Goal: Complete application form: Complete application form

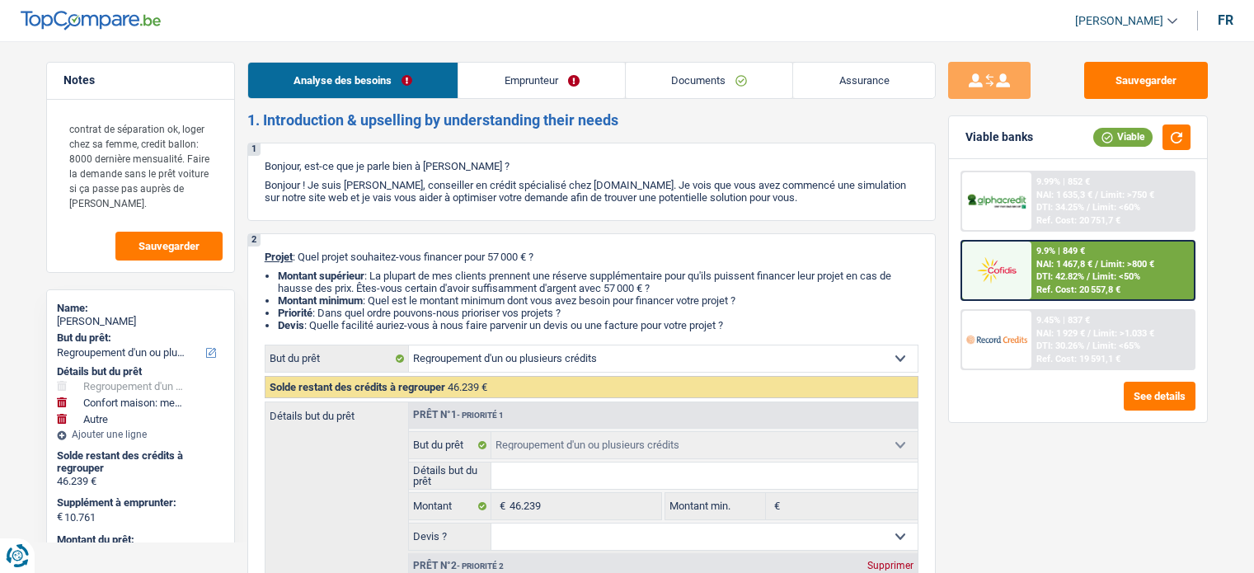
select select "refinancing"
select select "household"
select select "other"
select select "96"
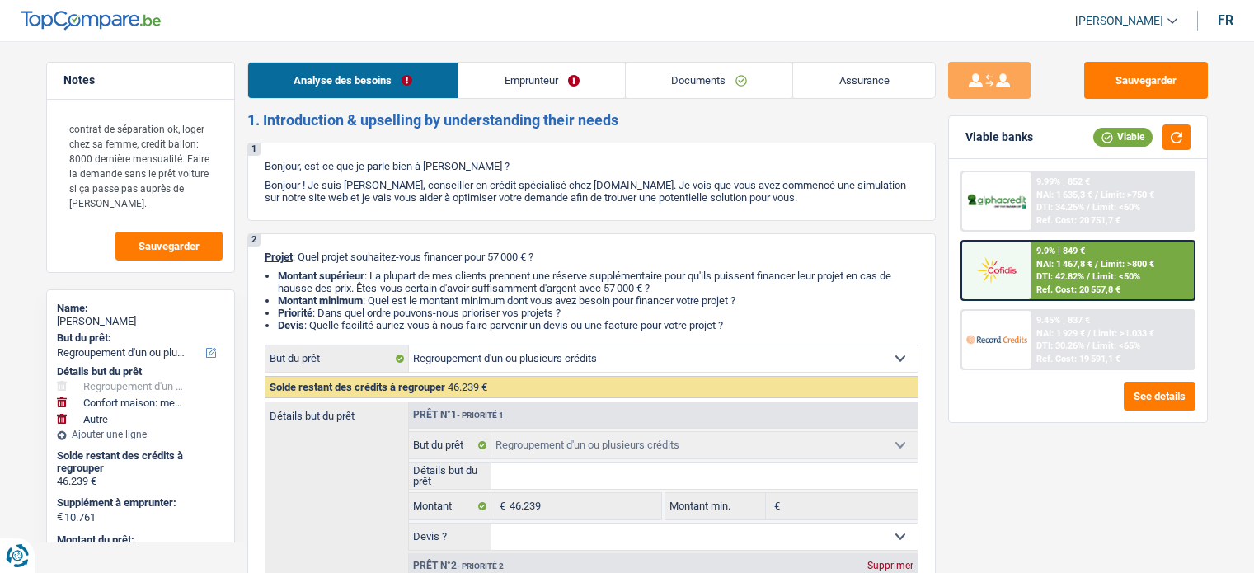
select select "refinancing"
select select "household"
select select "yes"
select select "other"
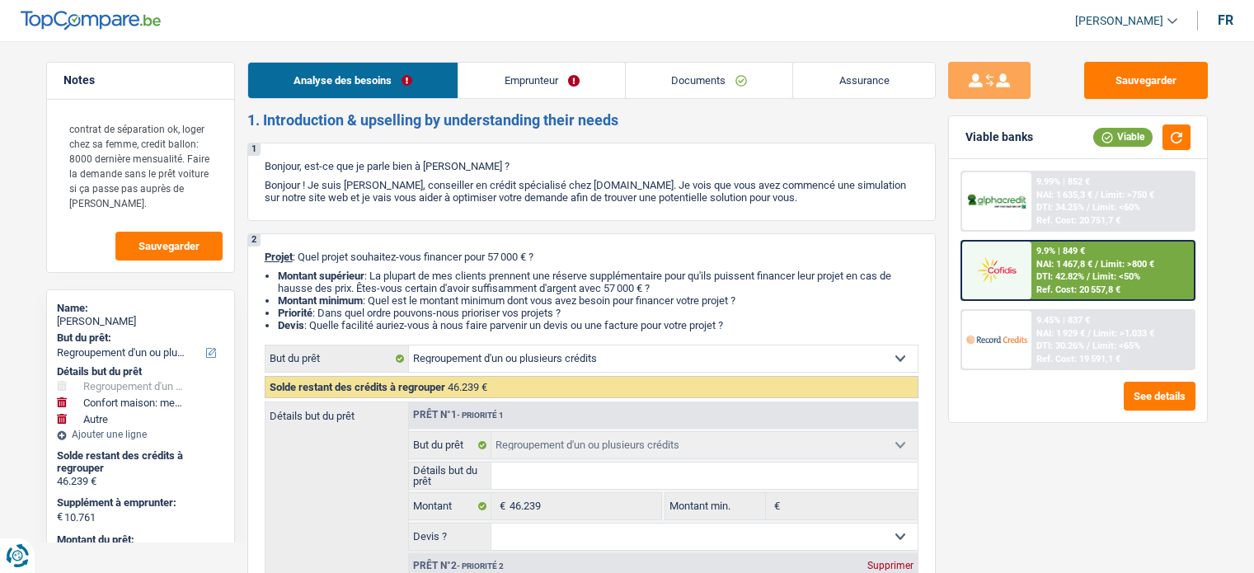
select select "96"
select select "worker"
select select "netSalary"
select select "mealVouchers"
select select "liveWithParents"
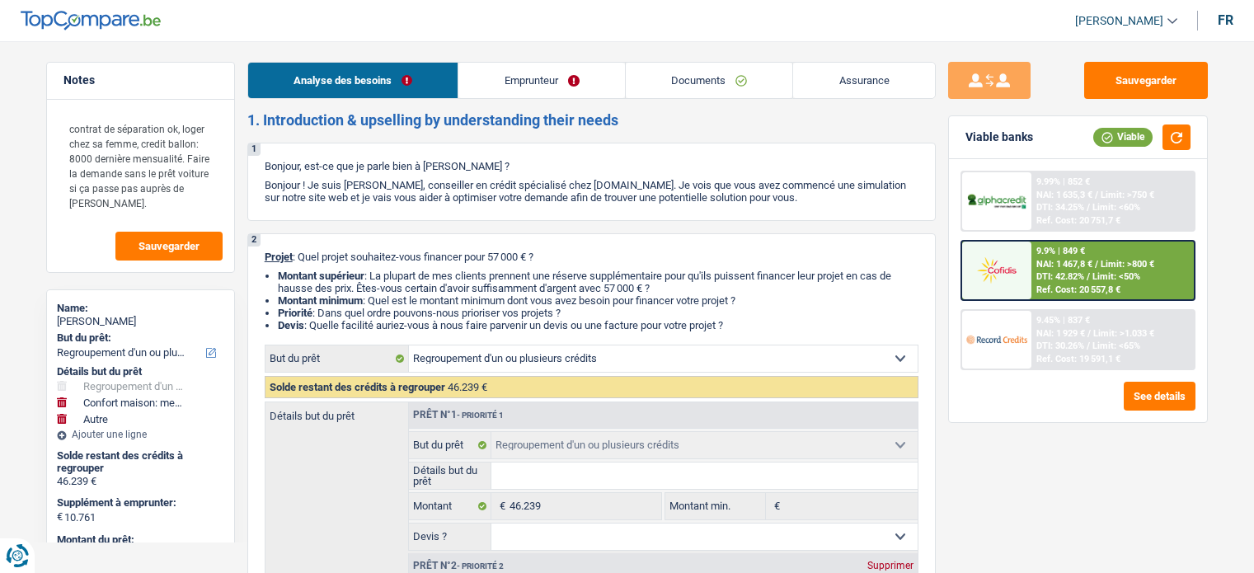
select select "personalLoan"
select select "homeFurnishingOrRelocation"
select select "120"
select select "carLoan"
select select "60"
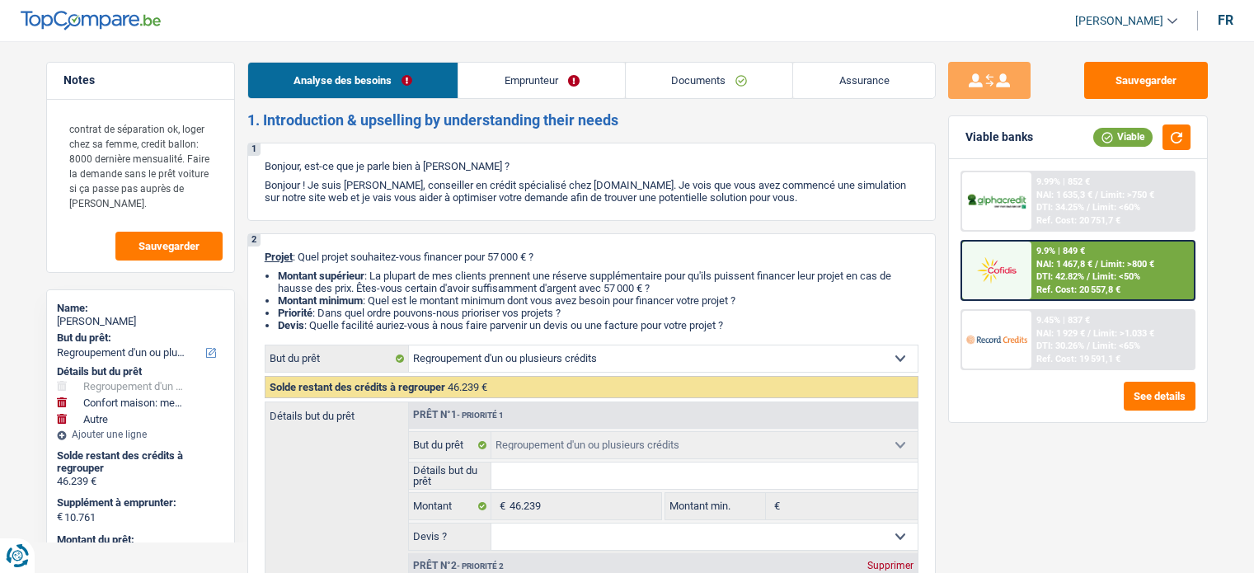
select select "refinancing"
select select "household"
select select "yes"
select select "other"
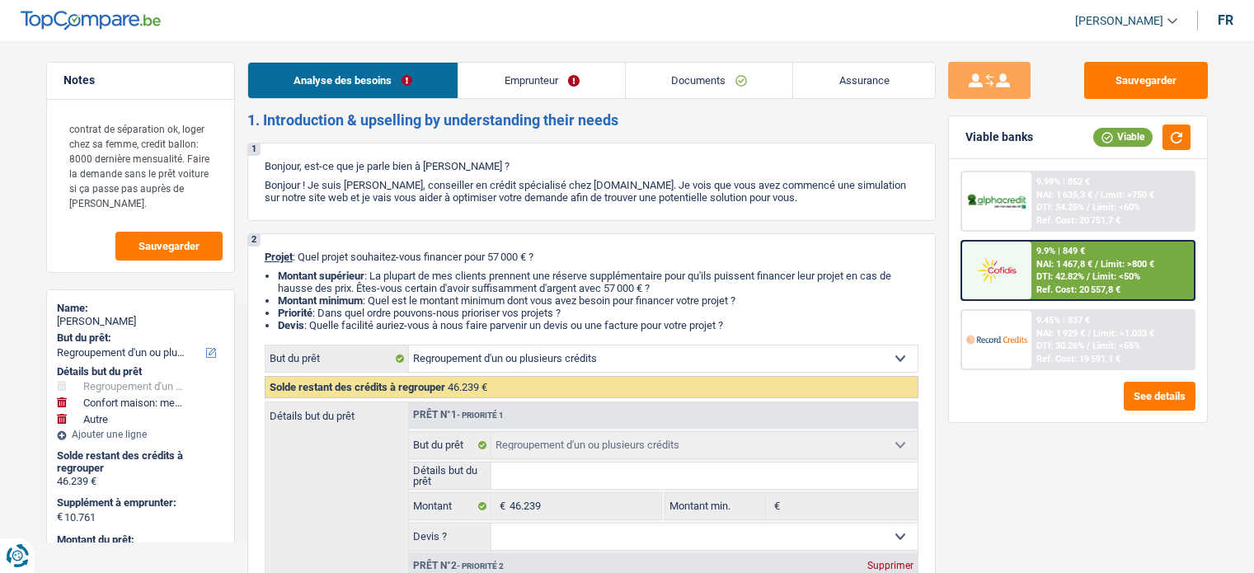
select select "96"
click at [846, 68] on link "Assurance" at bounding box center [864, 80] width 142 height 35
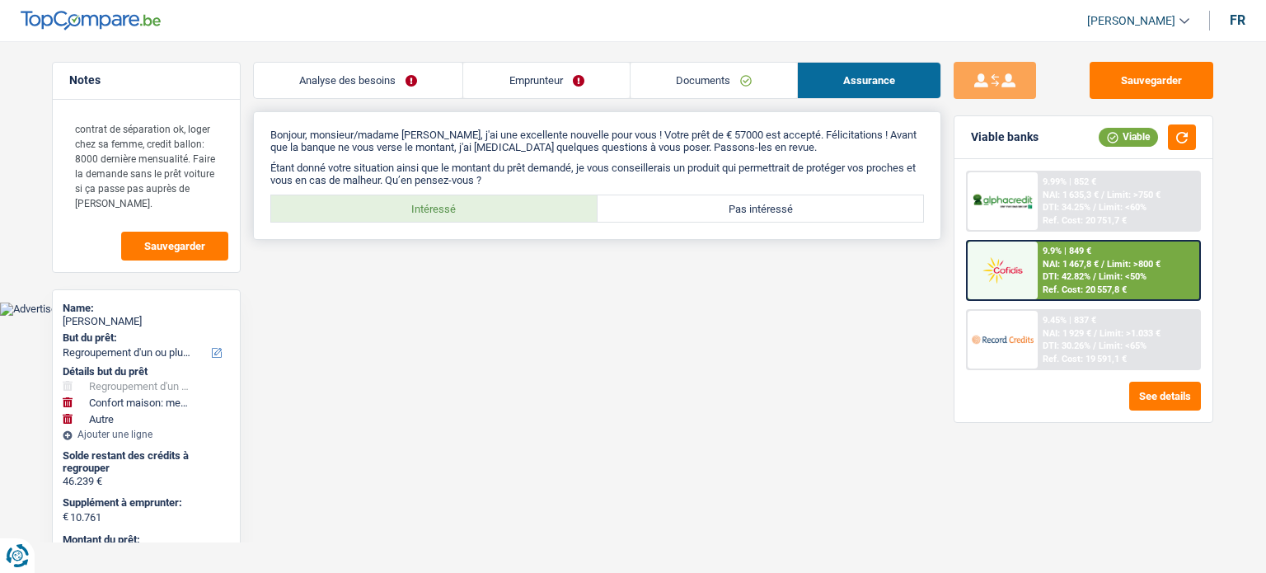
click at [438, 207] on label "Intéressé" at bounding box center [434, 208] width 326 height 26
click at [438, 207] on input "Intéressé" at bounding box center [434, 208] width 326 height 26
radio input "true"
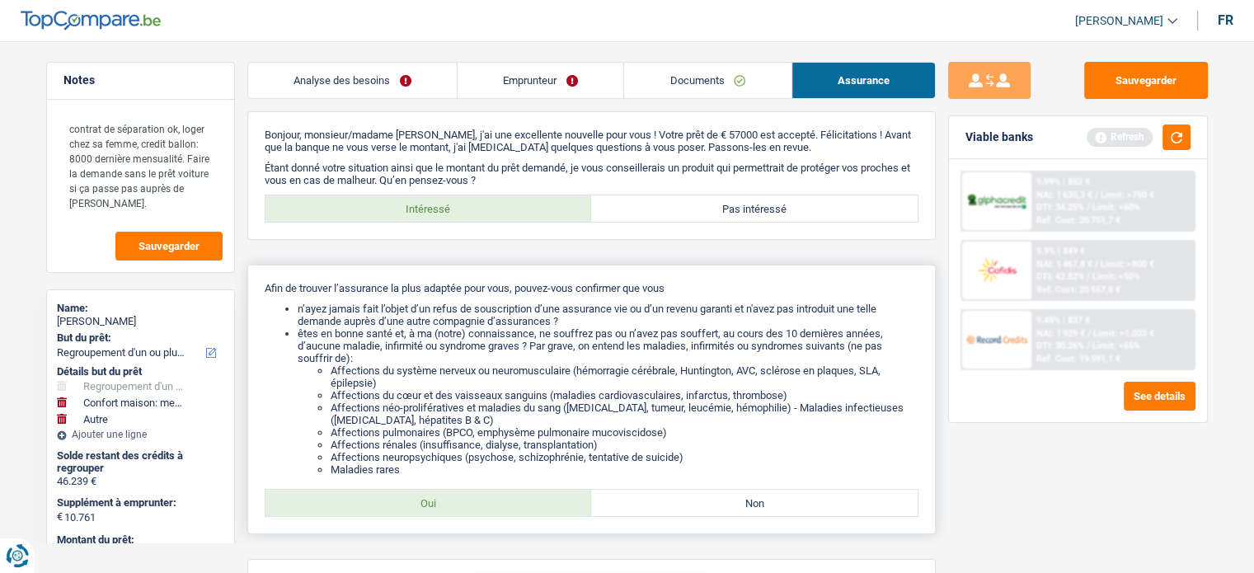
click at [456, 515] on label "Oui" at bounding box center [428, 503] width 326 height 26
click at [456, 515] on input "Oui" at bounding box center [428, 503] width 326 height 26
radio input "true"
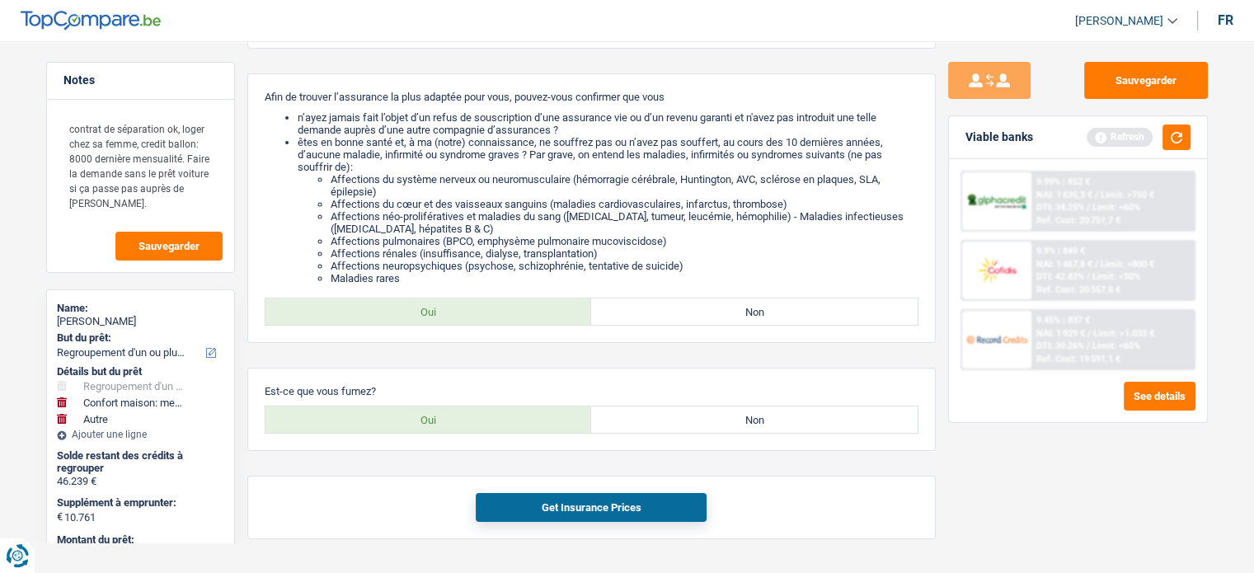
scroll to position [232, 0]
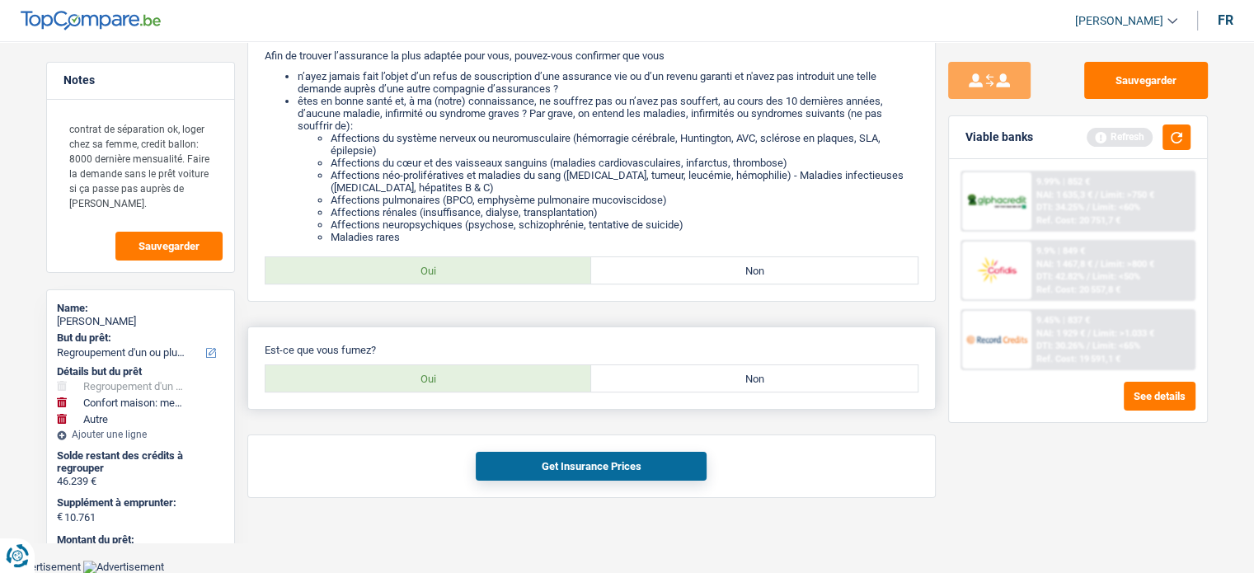
click at [526, 382] on label "Oui" at bounding box center [428, 378] width 326 height 26
click at [526, 382] on input "Oui" at bounding box center [428, 378] width 326 height 26
radio input "true"
click at [547, 467] on button "Get Insurance Prices" at bounding box center [591, 466] width 231 height 29
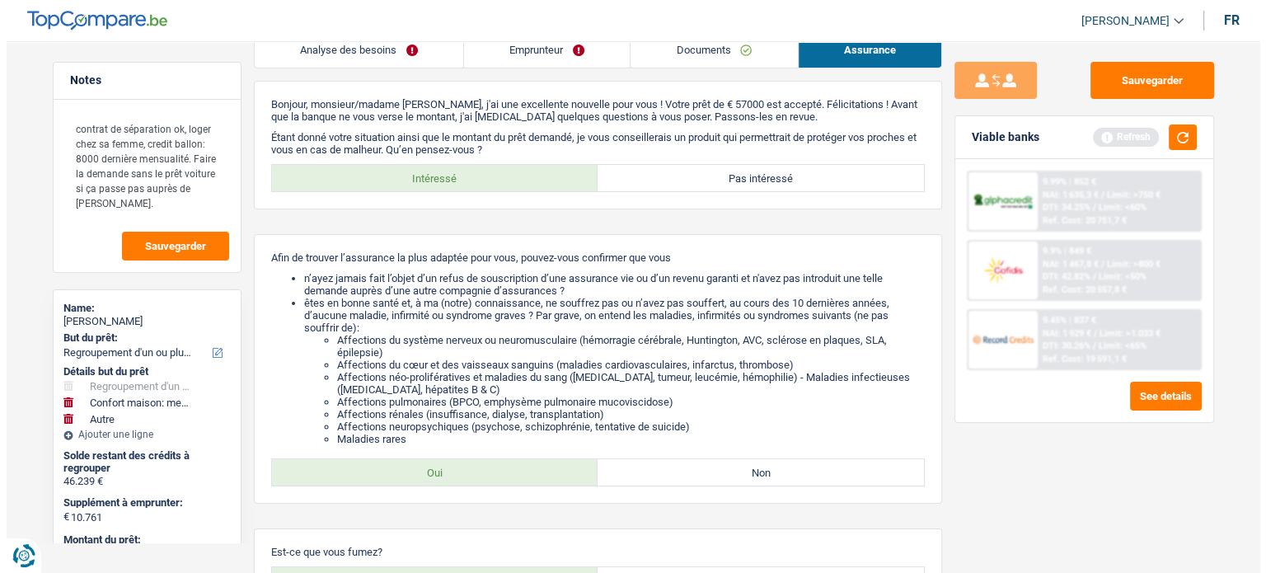
scroll to position [0, 0]
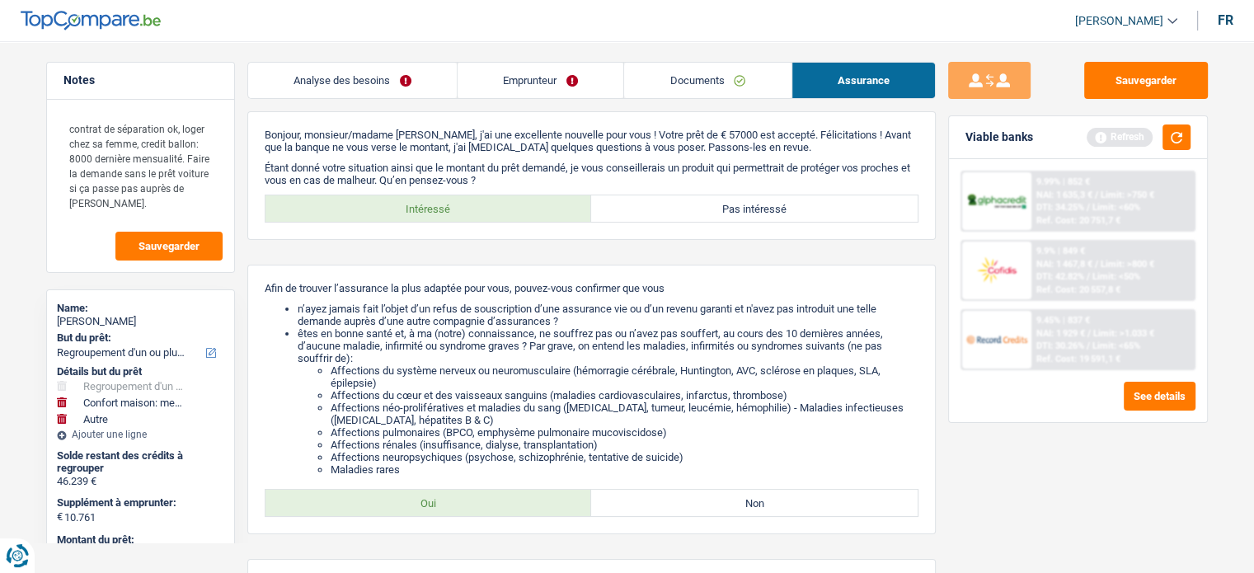
click at [353, 87] on link "Analyse des besoins" at bounding box center [352, 80] width 209 height 35
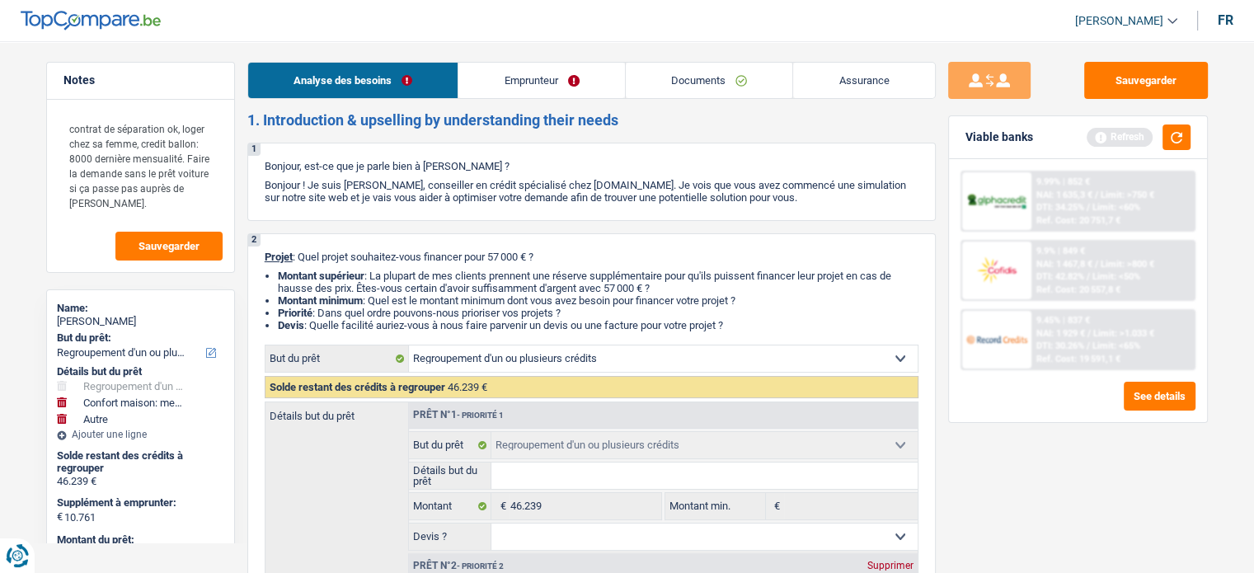
click at [509, 80] on link "Emprunteur" at bounding box center [541, 80] width 167 height 35
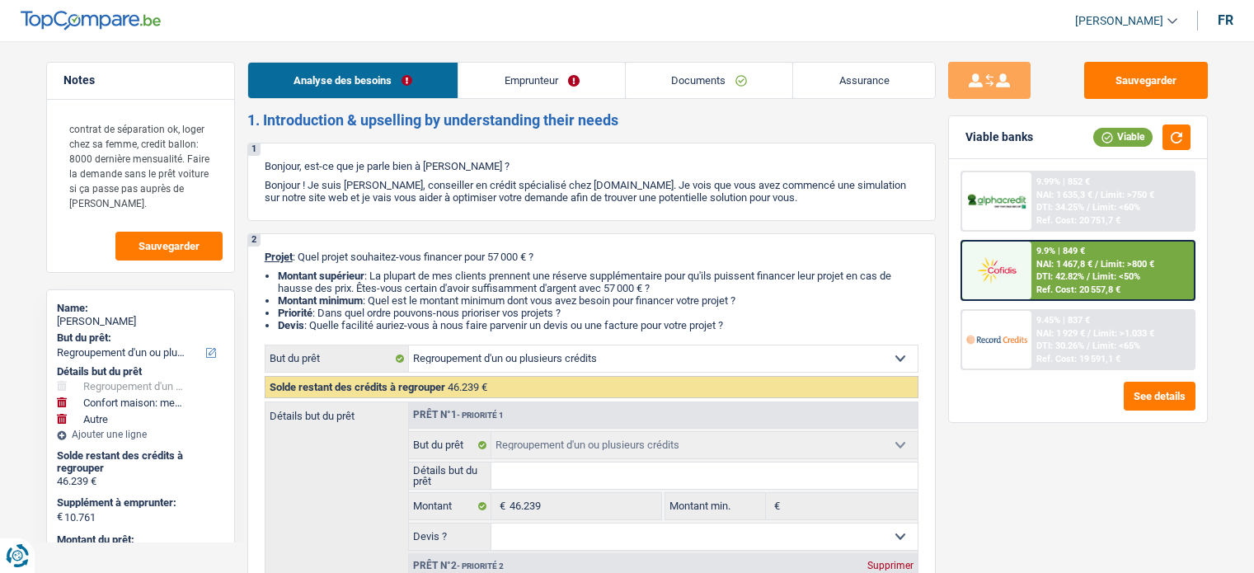
select select "refinancing"
select select "household"
select select "other"
select select "96"
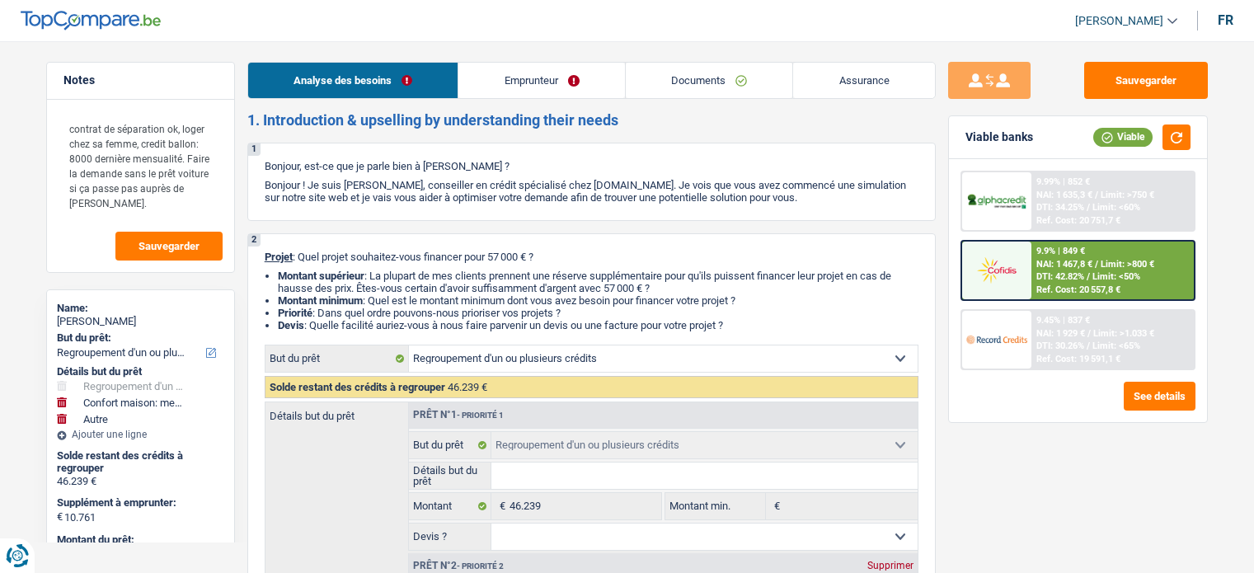
select select "refinancing"
select select "household"
select select "yes"
select select "other"
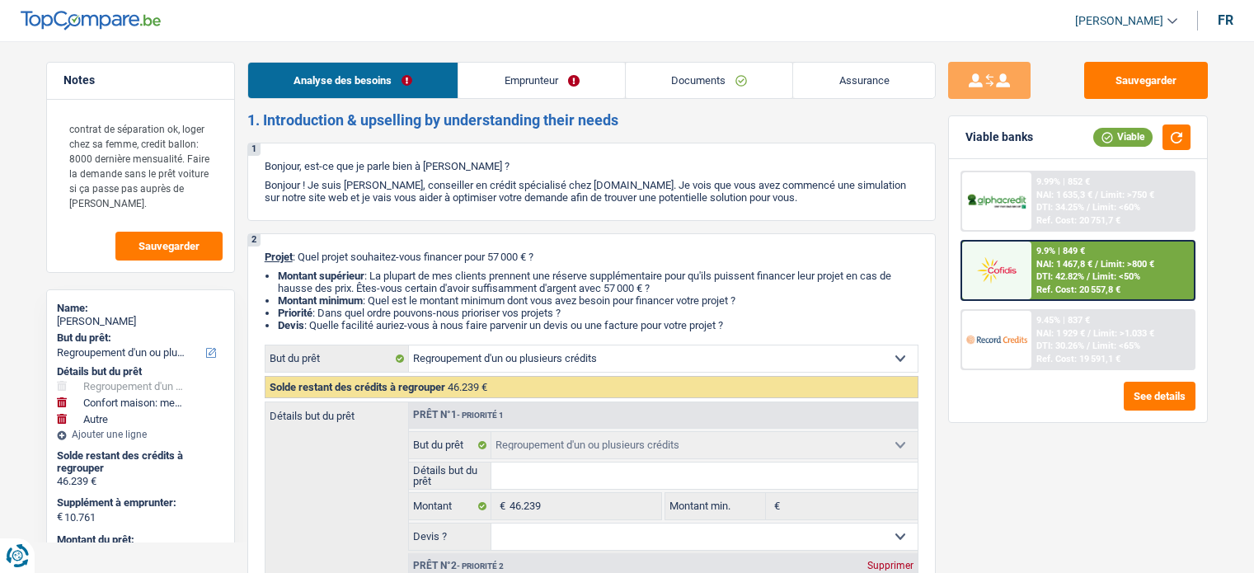
select select "96"
select select "worker"
select select "netSalary"
select select "mealVouchers"
select select "liveWithParents"
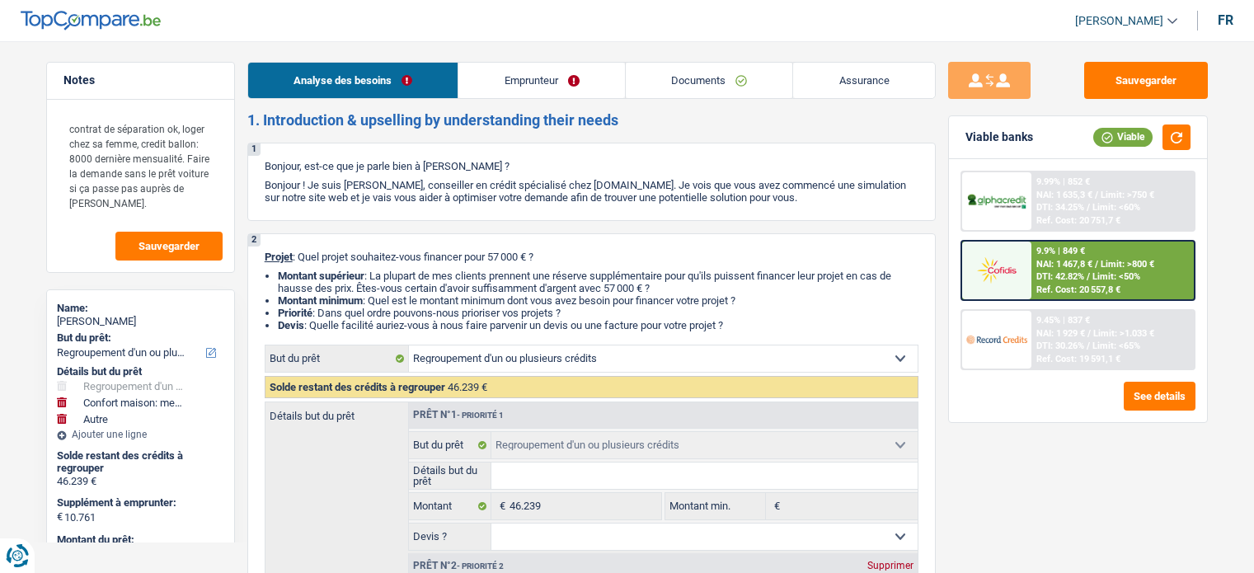
select select "personalLoan"
select select "homeFurnishingOrRelocation"
select select "120"
select select "carLoan"
select select "60"
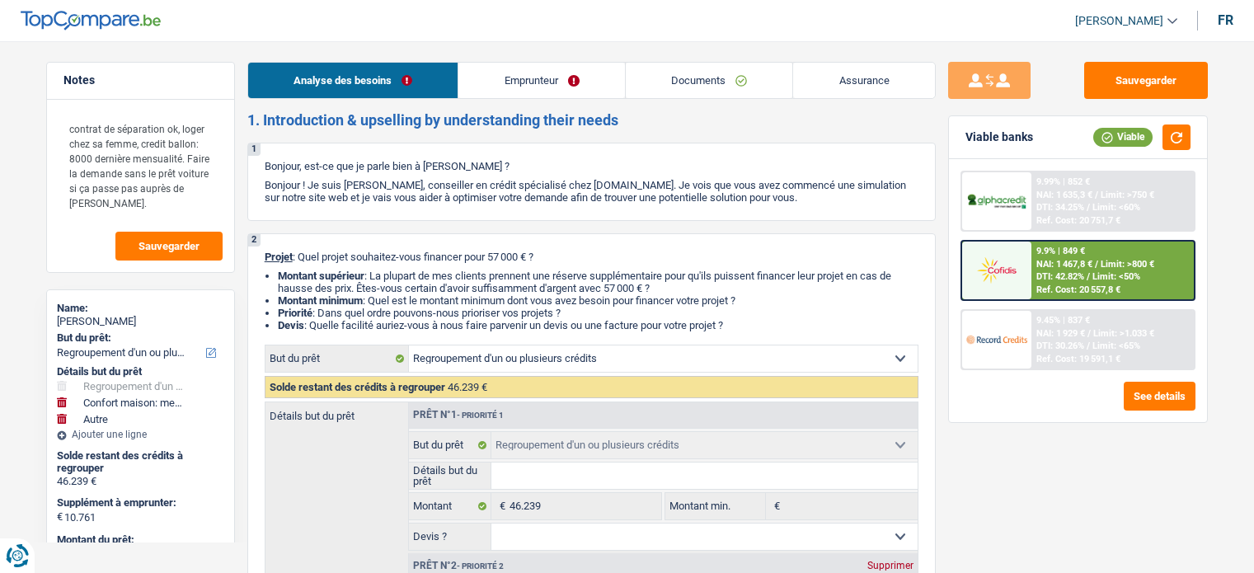
select select "refinancing"
select select "household"
select select "yes"
select select "other"
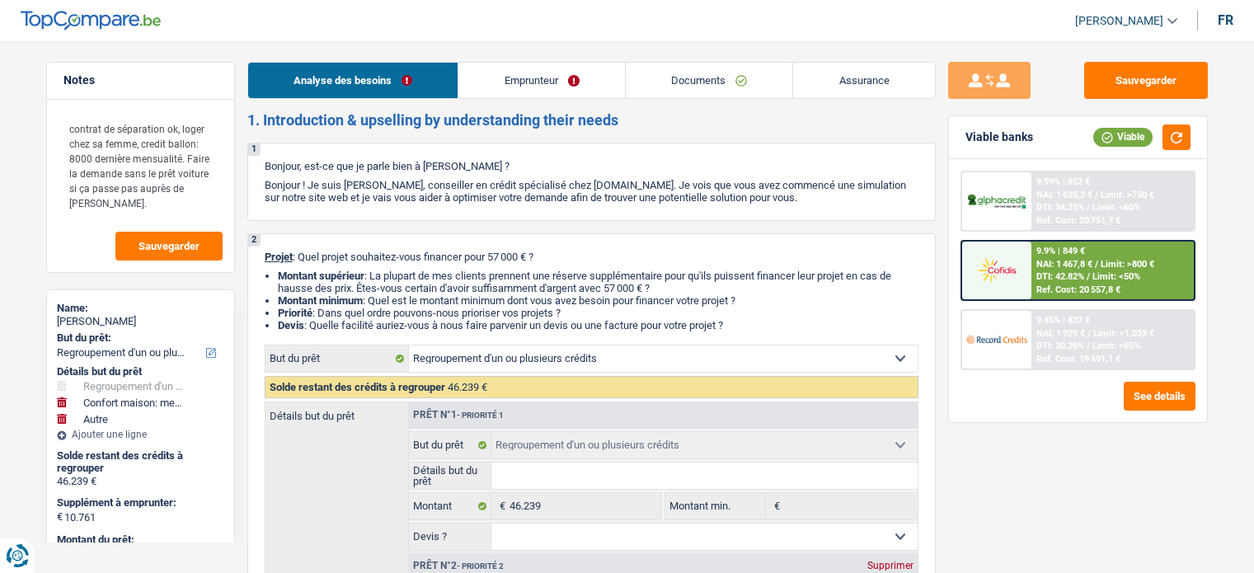
select select "96"
click at [496, 96] on link "Emprunteur" at bounding box center [541, 80] width 167 height 35
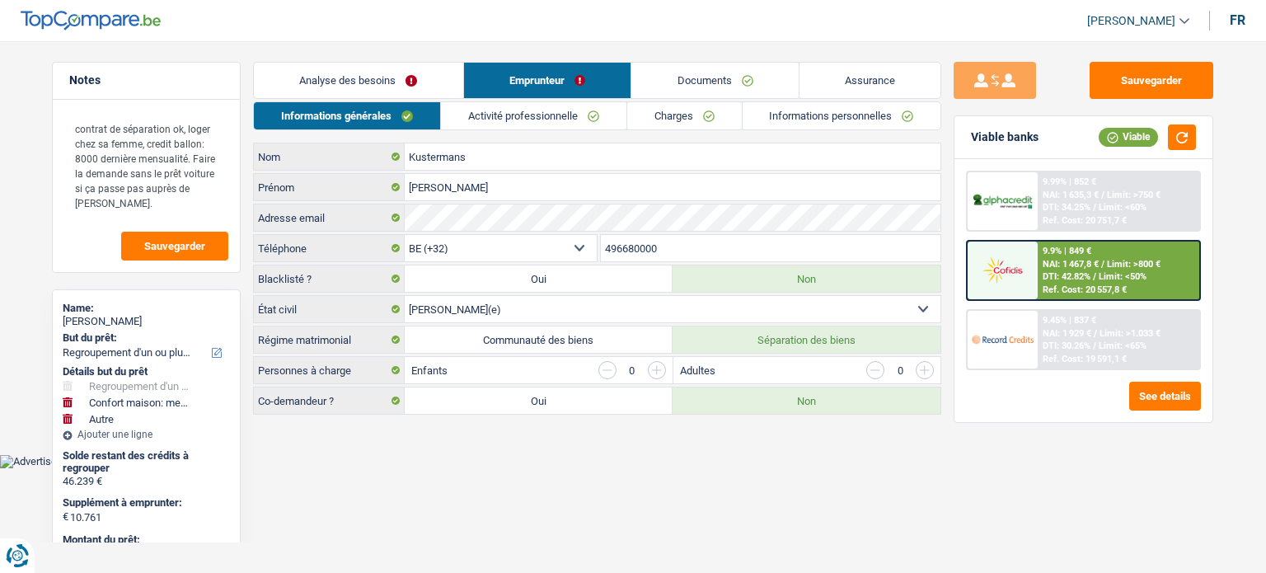
click at [652, 106] on link "Charges" at bounding box center [684, 115] width 115 height 27
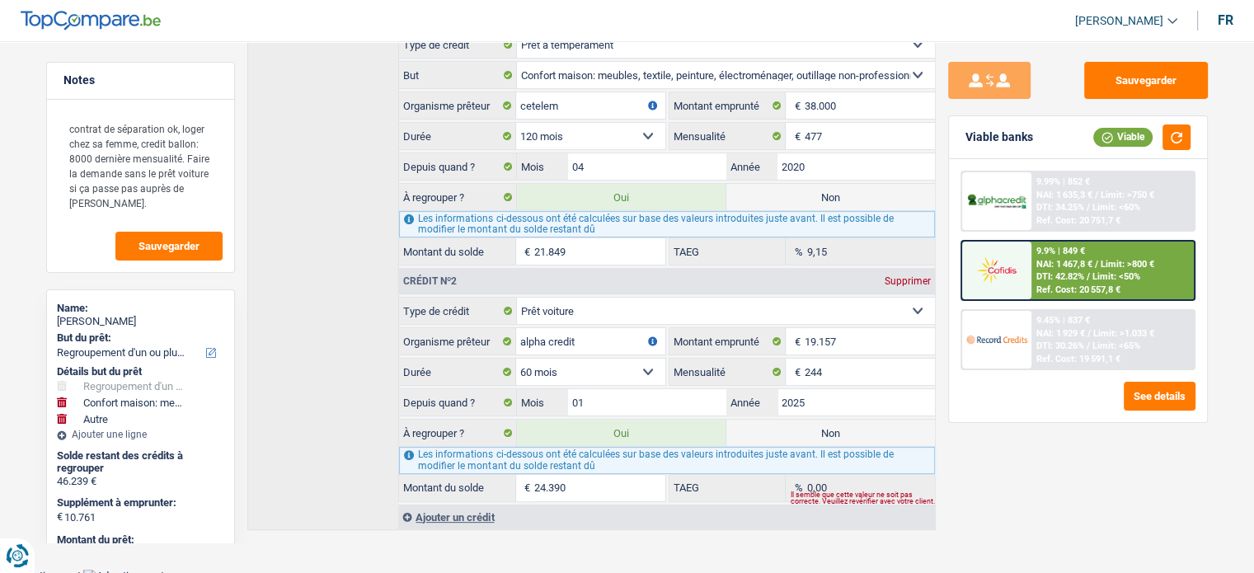
scroll to position [353, 0]
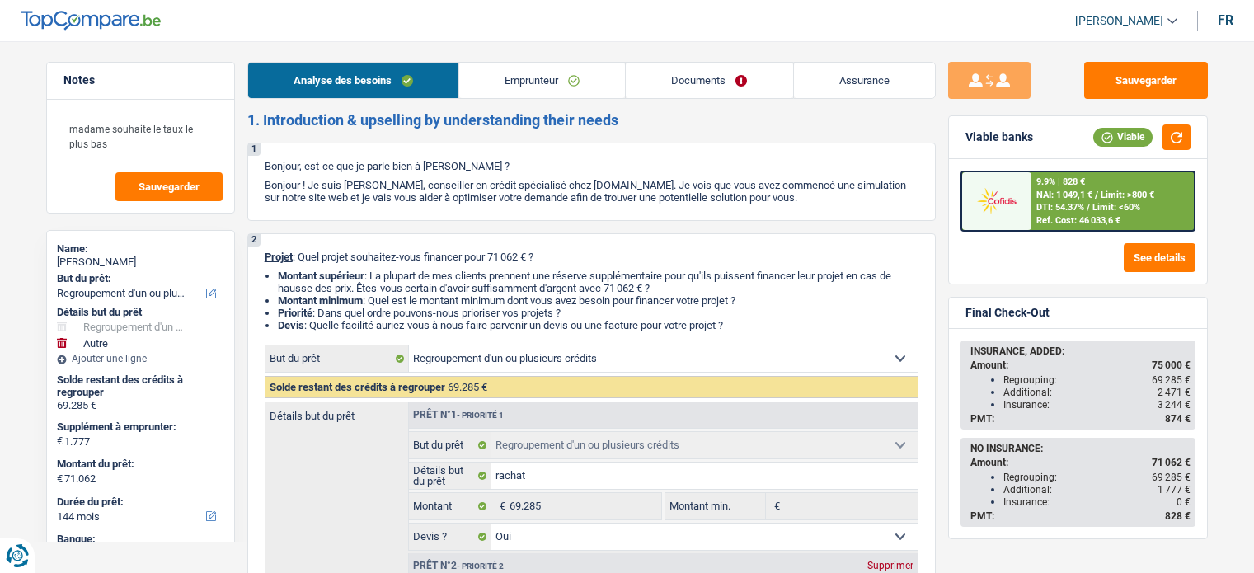
select select "refinancing"
select select "other"
select select "144"
select select "refinancing"
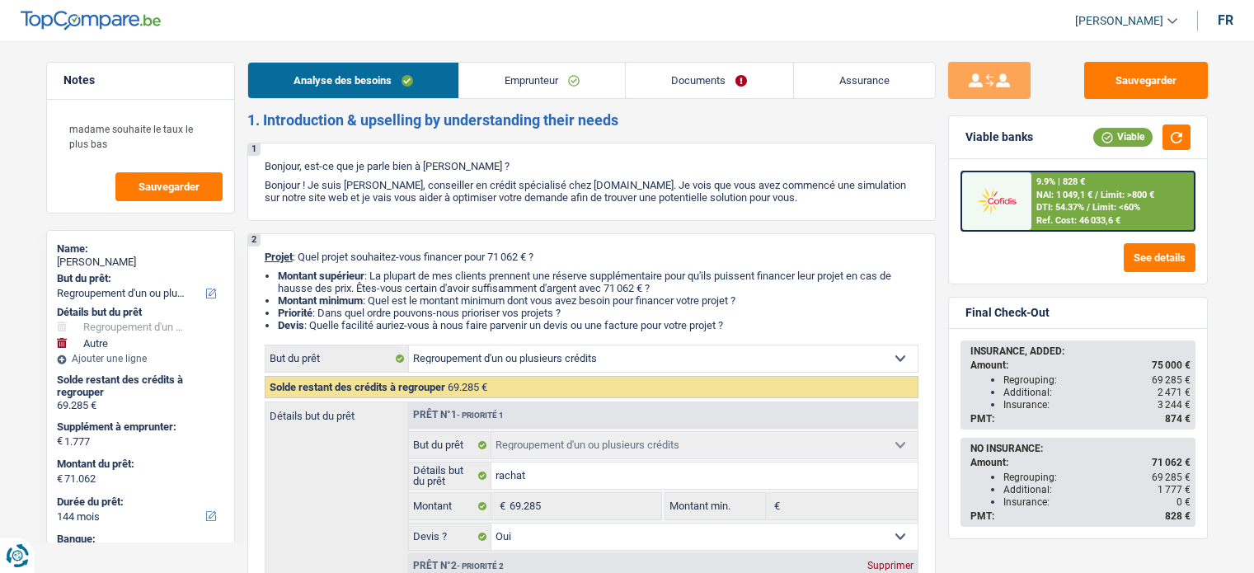
select select "refinancing"
select select "yes"
select select "other"
select select "not_answered"
select select "144"
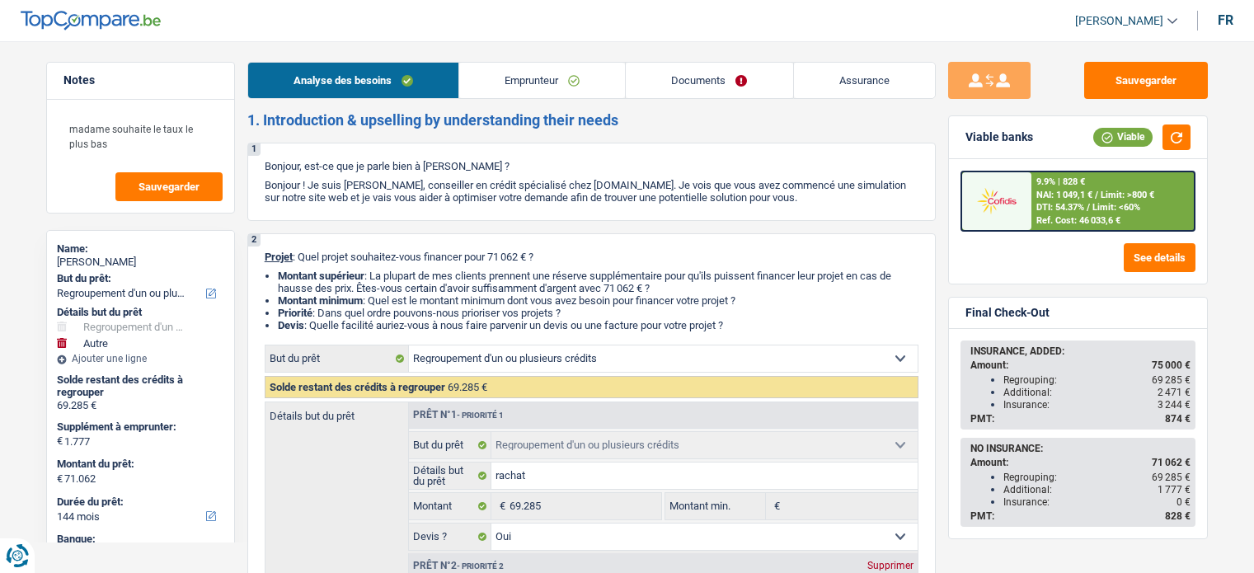
select select "publicEmployee"
select select "netSalary"
select select "mealVouchers"
select select "ownerWithMortgage"
select select "mortgage"
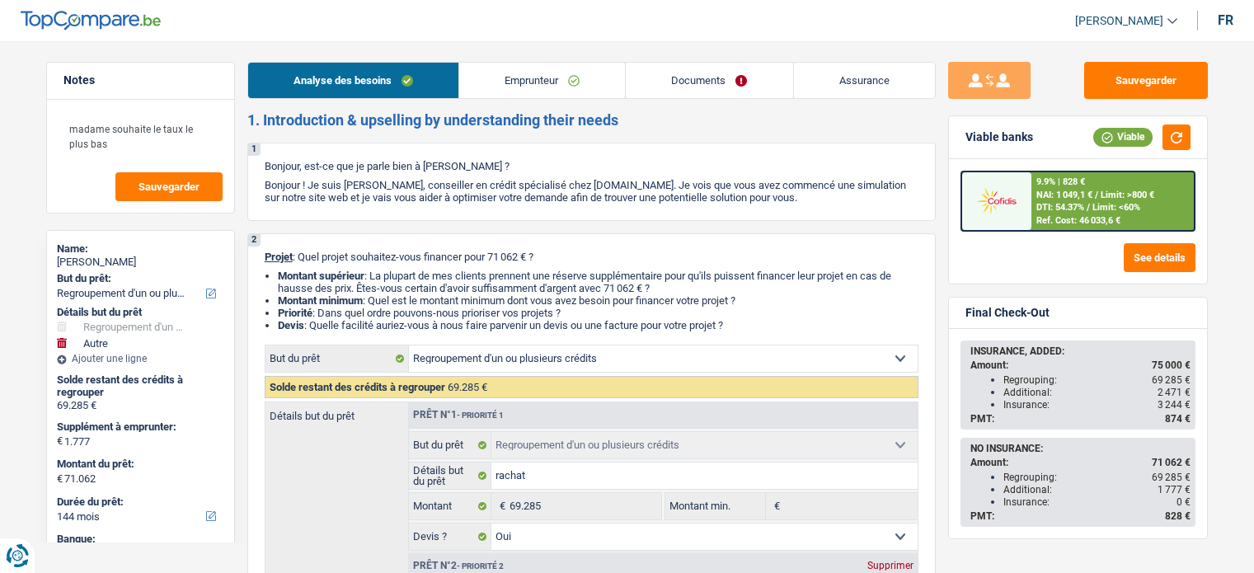
select select "360"
select select "creditConsolidation"
select select "144"
select select "cardOrCredit"
select select "renovationLoan"
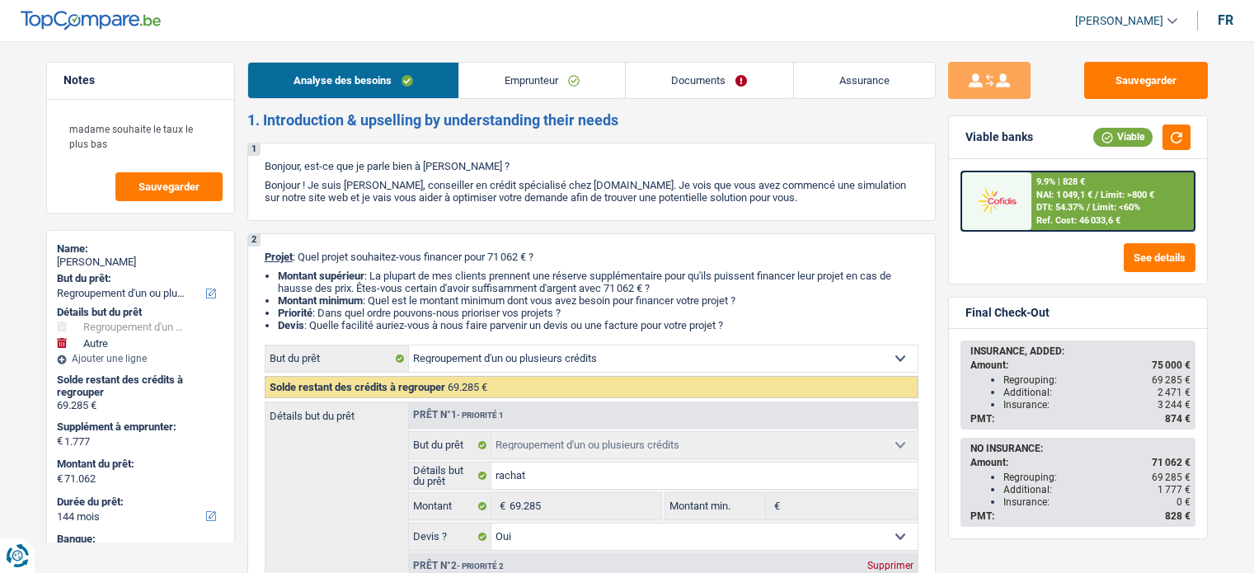
select select "60"
select select "refinancing"
select select "yes"
select select "other"
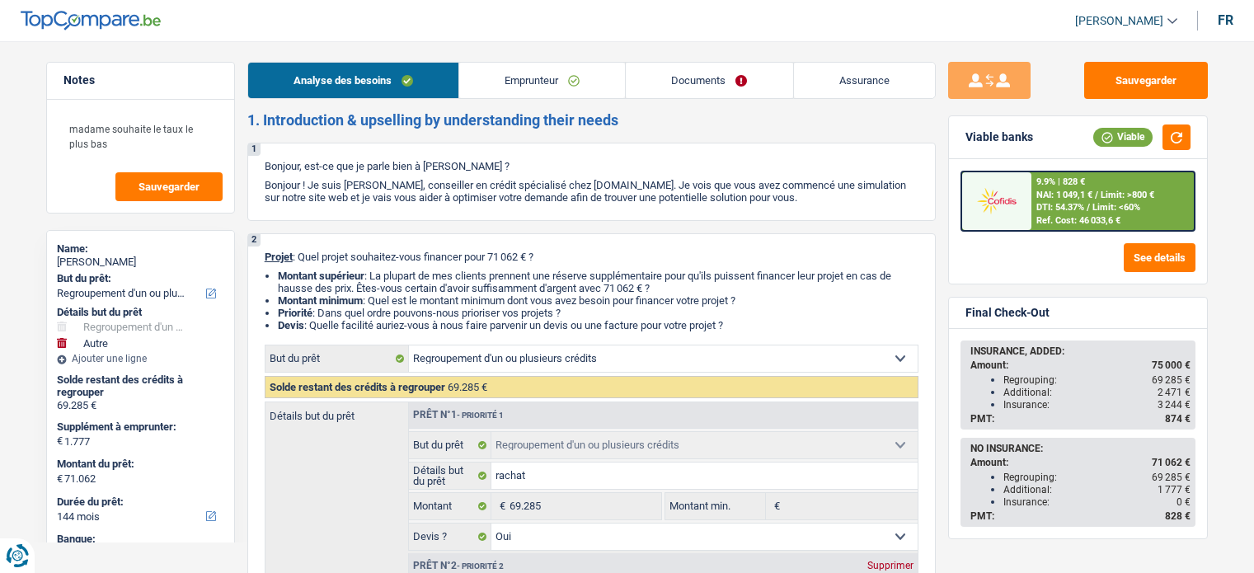
select select "not_answered"
select select "144"
select select "ownerWithMortgage"
select select "BE"
select select "mortgage"
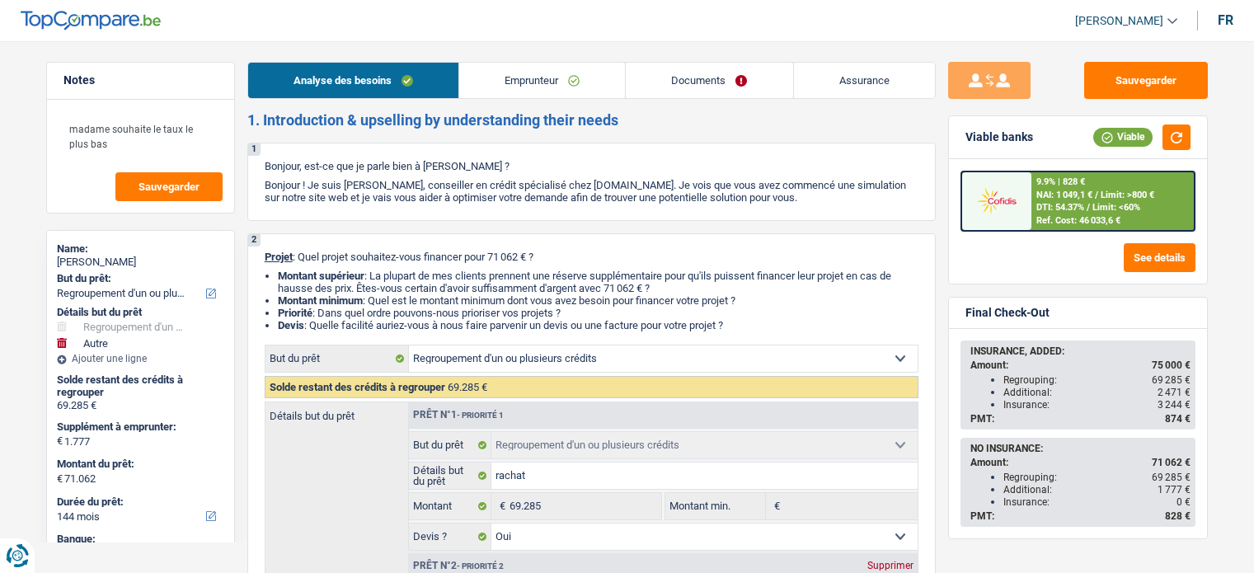
select select "360"
select select "creditConsolidation"
select select "144"
select select "cardOrCredit"
select select "renovationLoan"
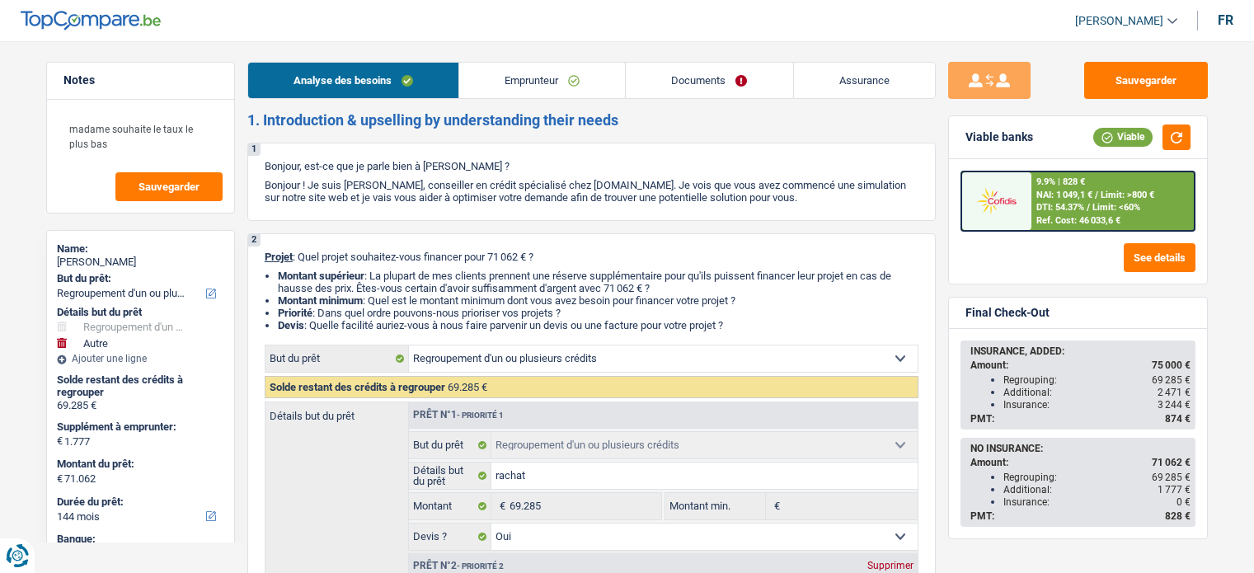
select select "60"
click at [531, 85] on link "Emprunteur" at bounding box center [542, 80] width 166 height 35
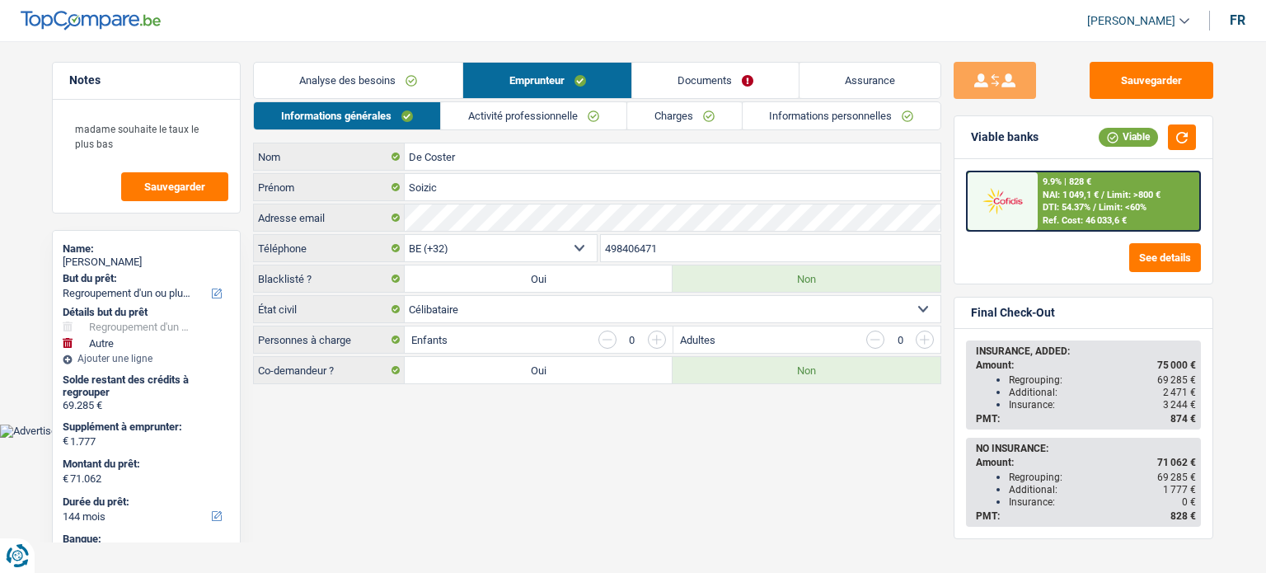
click at [680, 107] on link "Charges" at bounding box center [684, 115] width 115 height 27
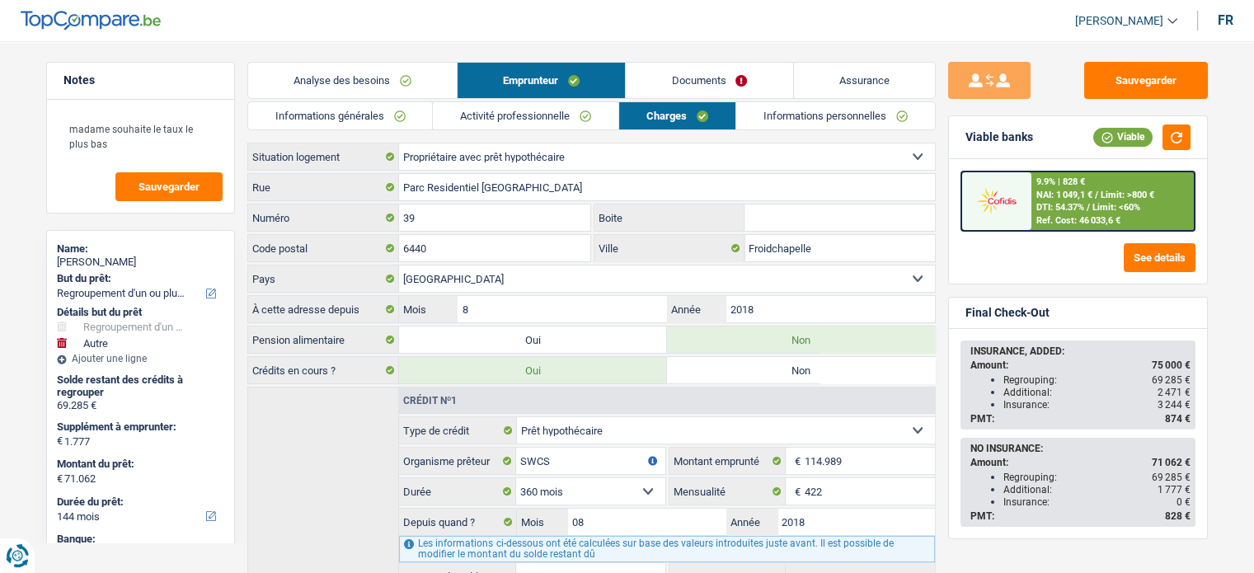
click at [313, 368] on label "Crédits en cours ?" at bounding box center [323, 370] width 151 height 26
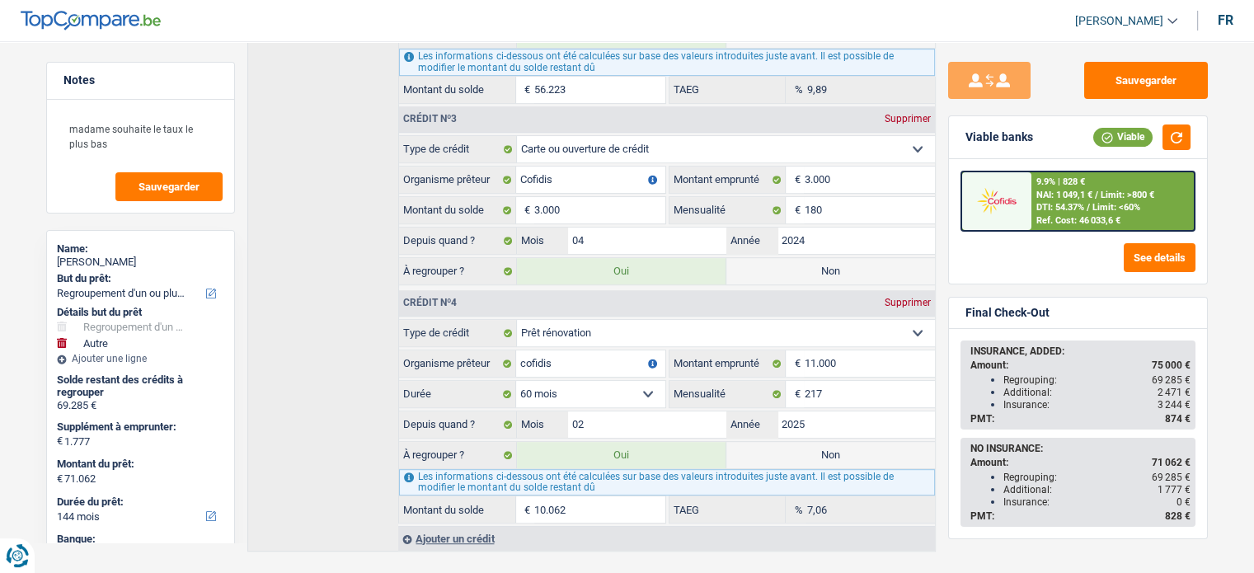
scroll to position [725, 0]
